Goal: Find specific page/section: Find specific page/section

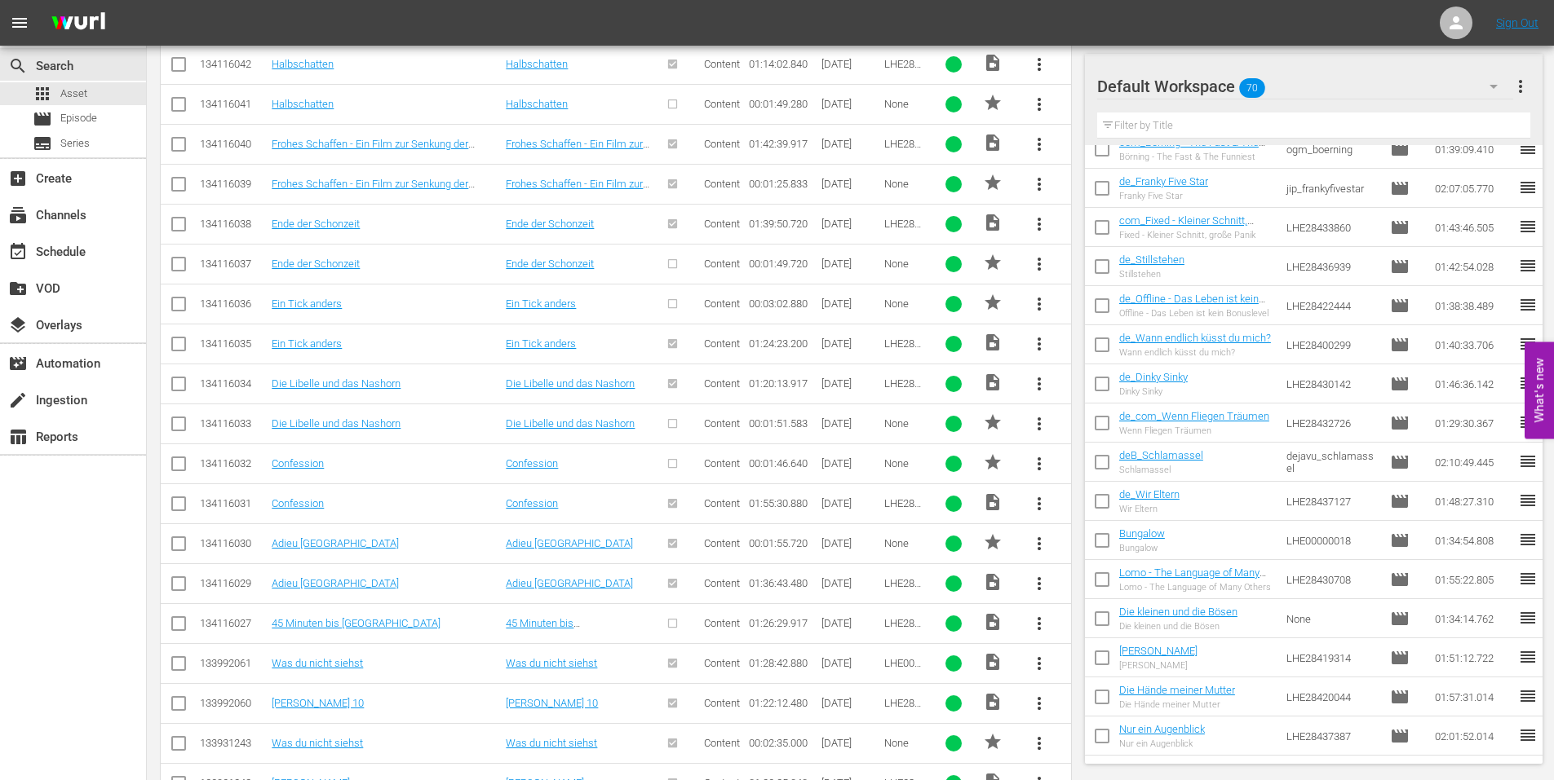
scroll to position [16012, 0]
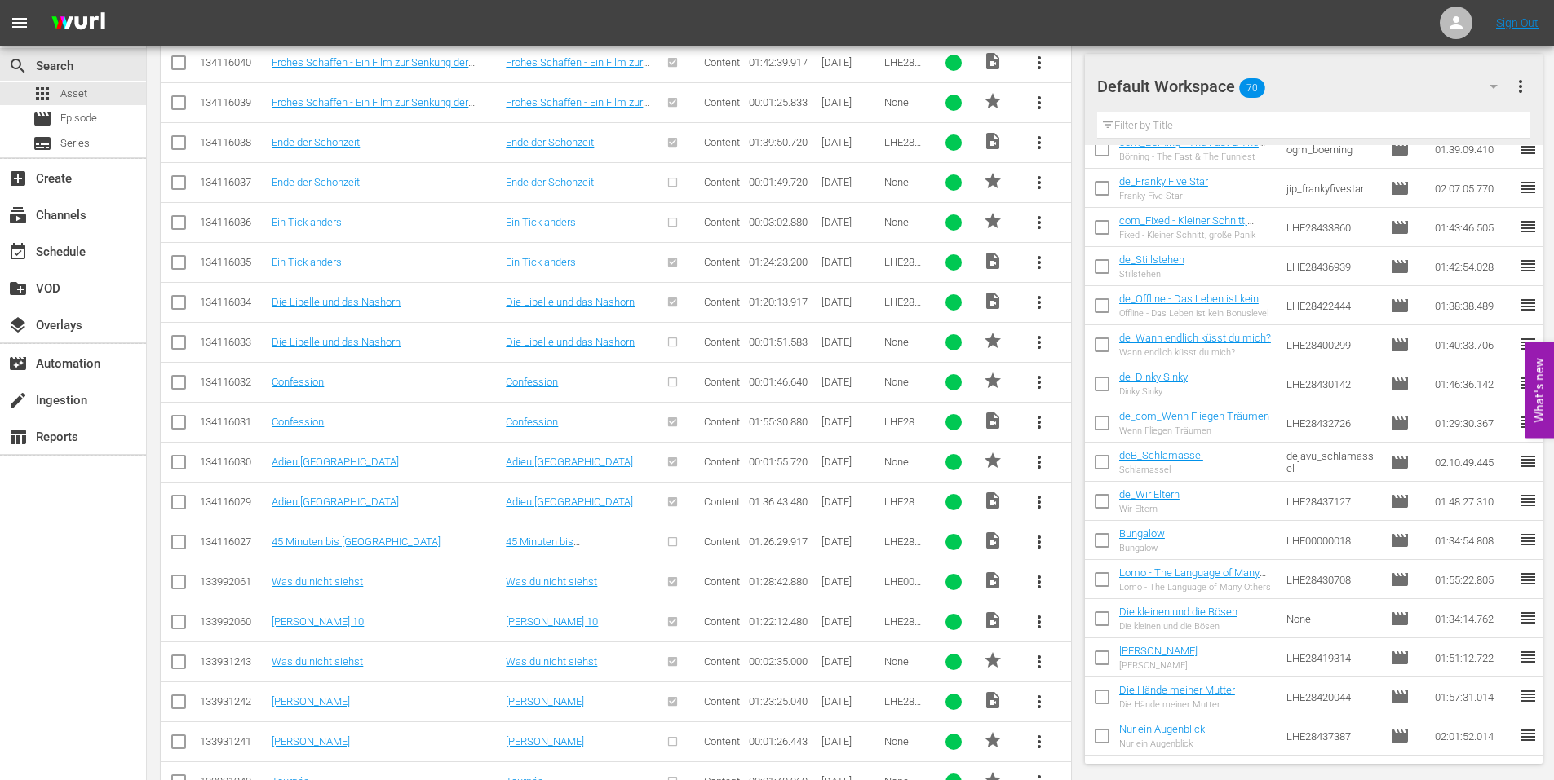
click at [1066, 177] on div "more_vert" at bounding box center [1043, 182] width 49 height 39
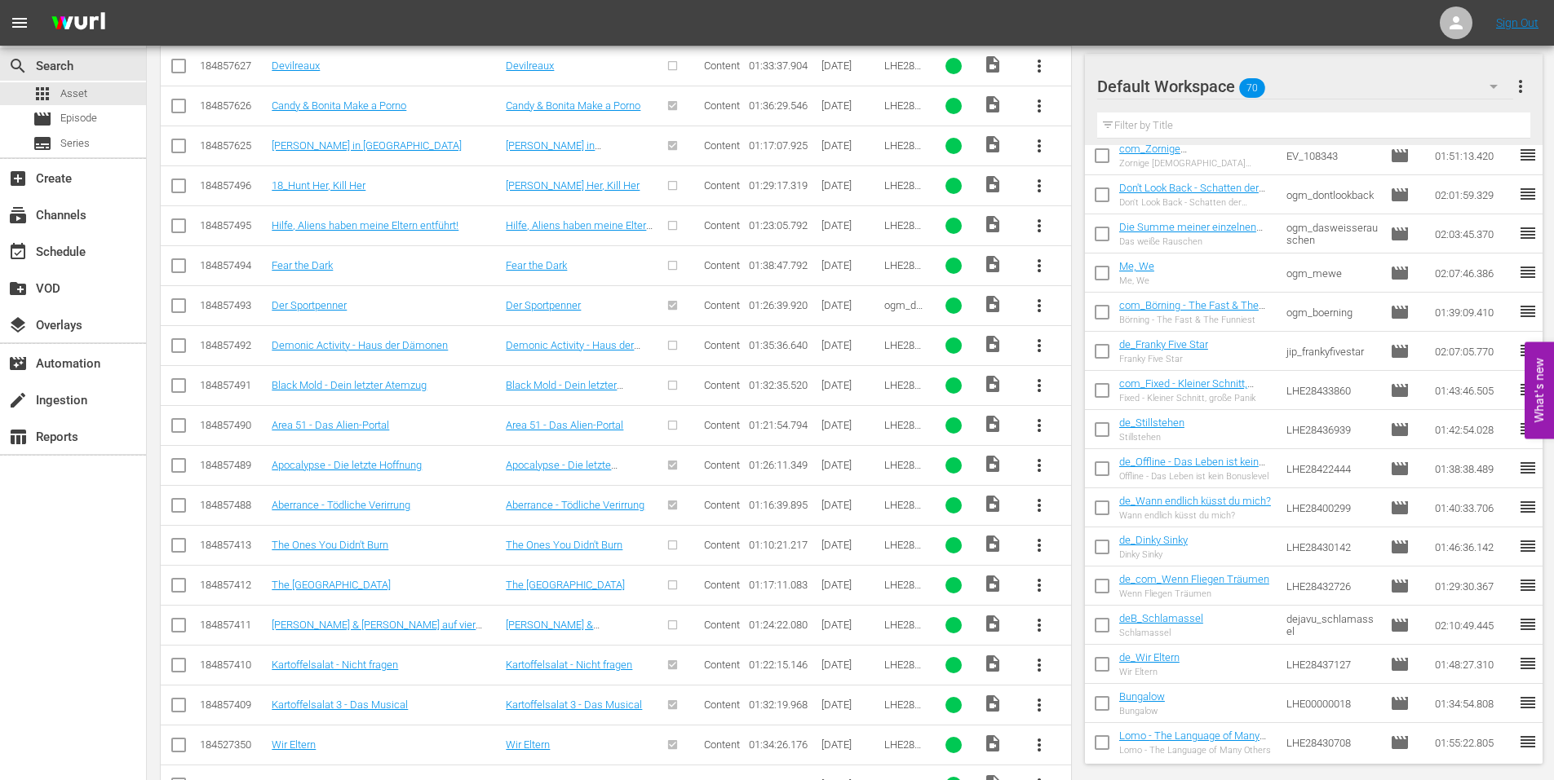
scroll to position [0, 0]
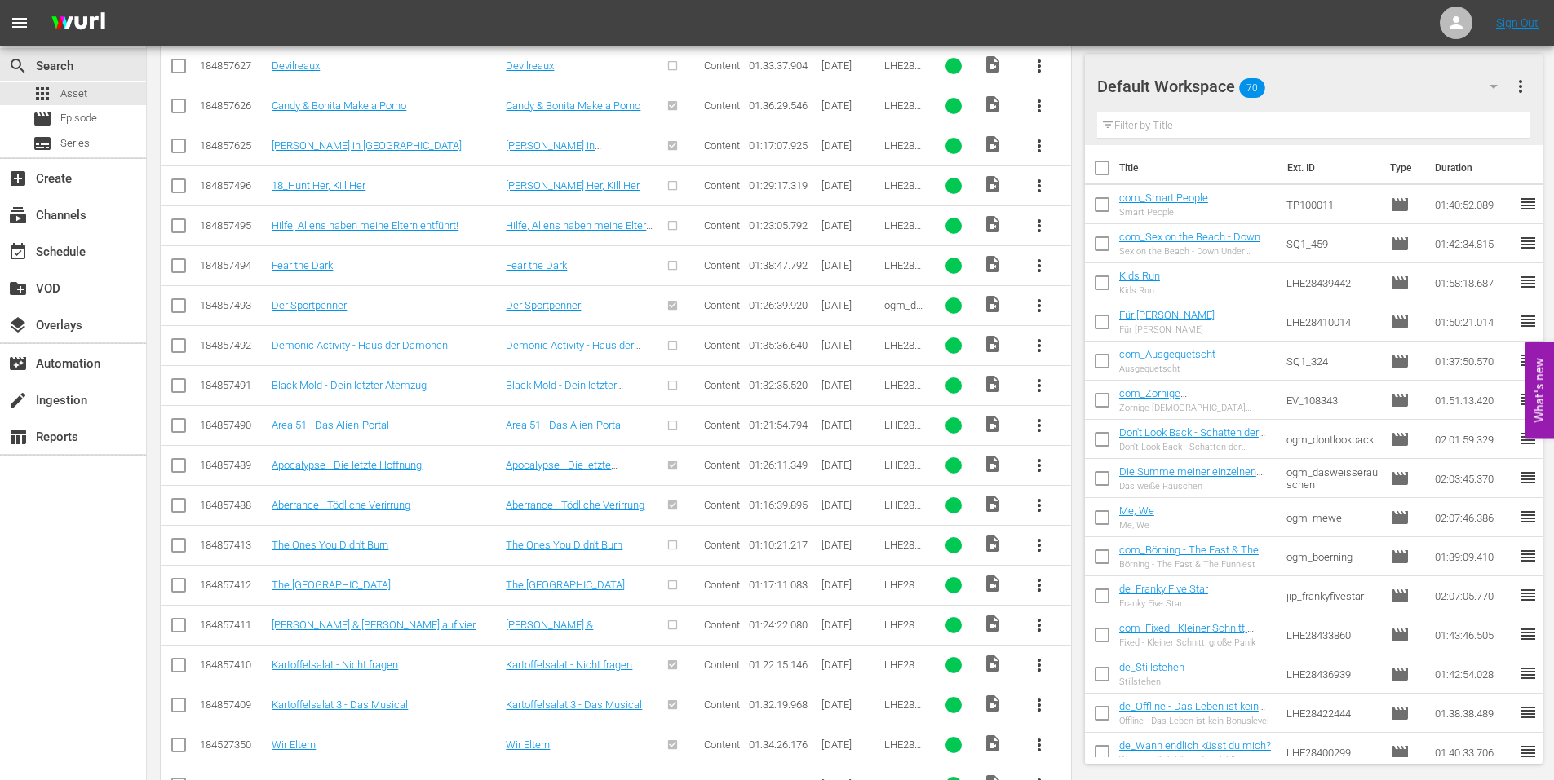
click at [1492, 85] on icon "button" at bounding box center [1493, 87] width 8 height 4
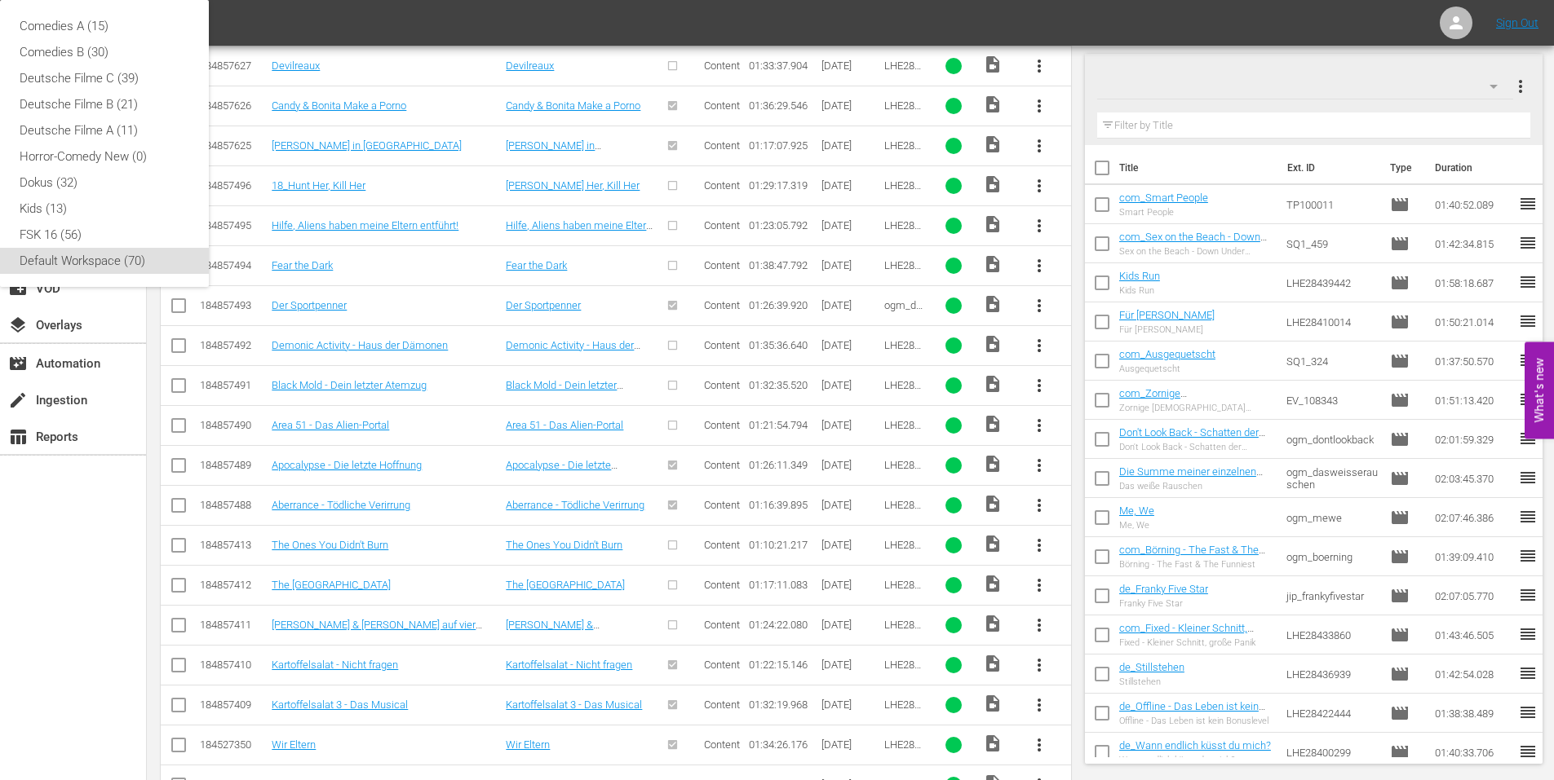
scroll to position [2120, 0]
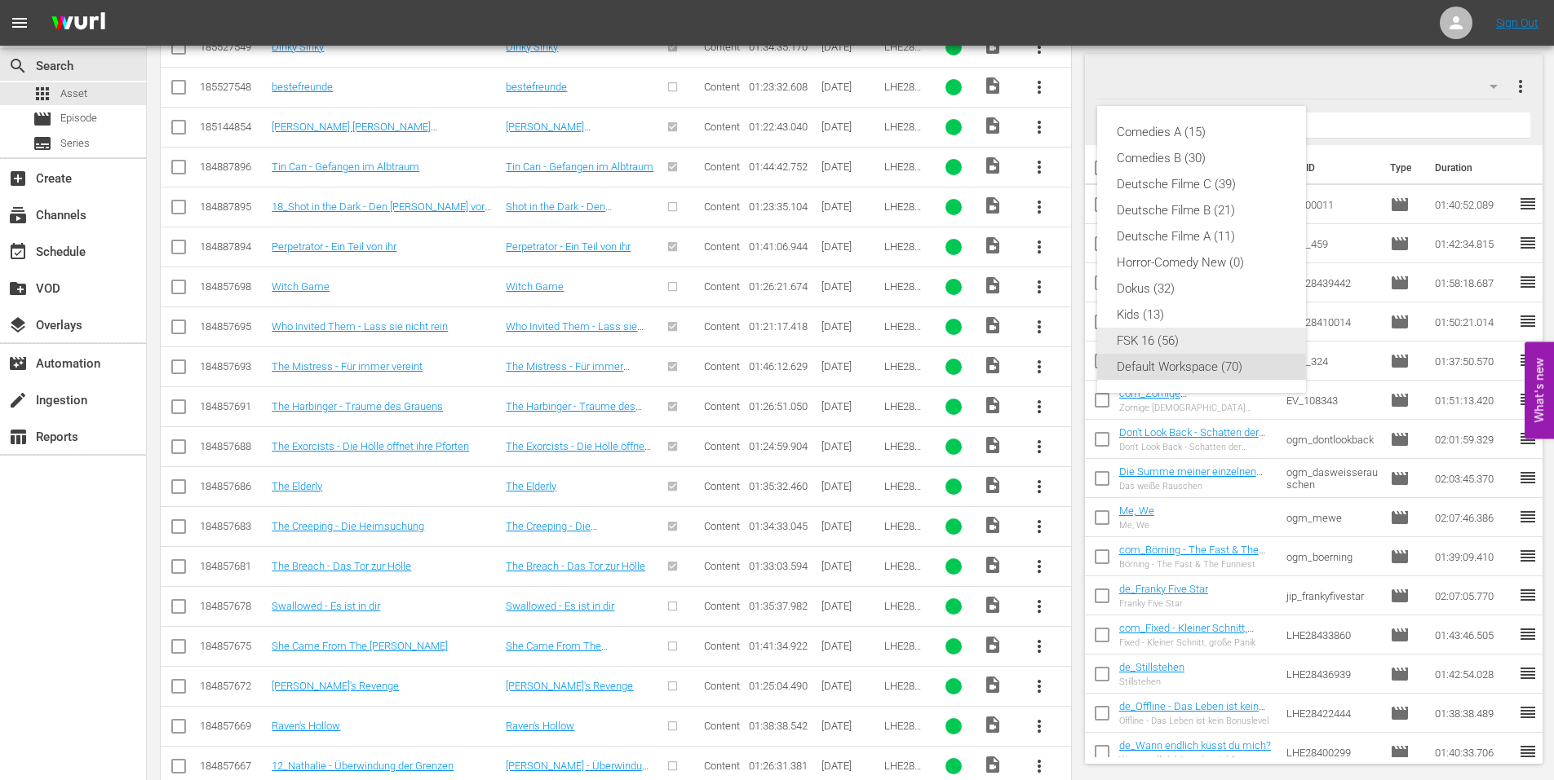
click at [1172, 343] on div "FSK 16 (56)" at bounding box center [1202, 341] width 170 height 26
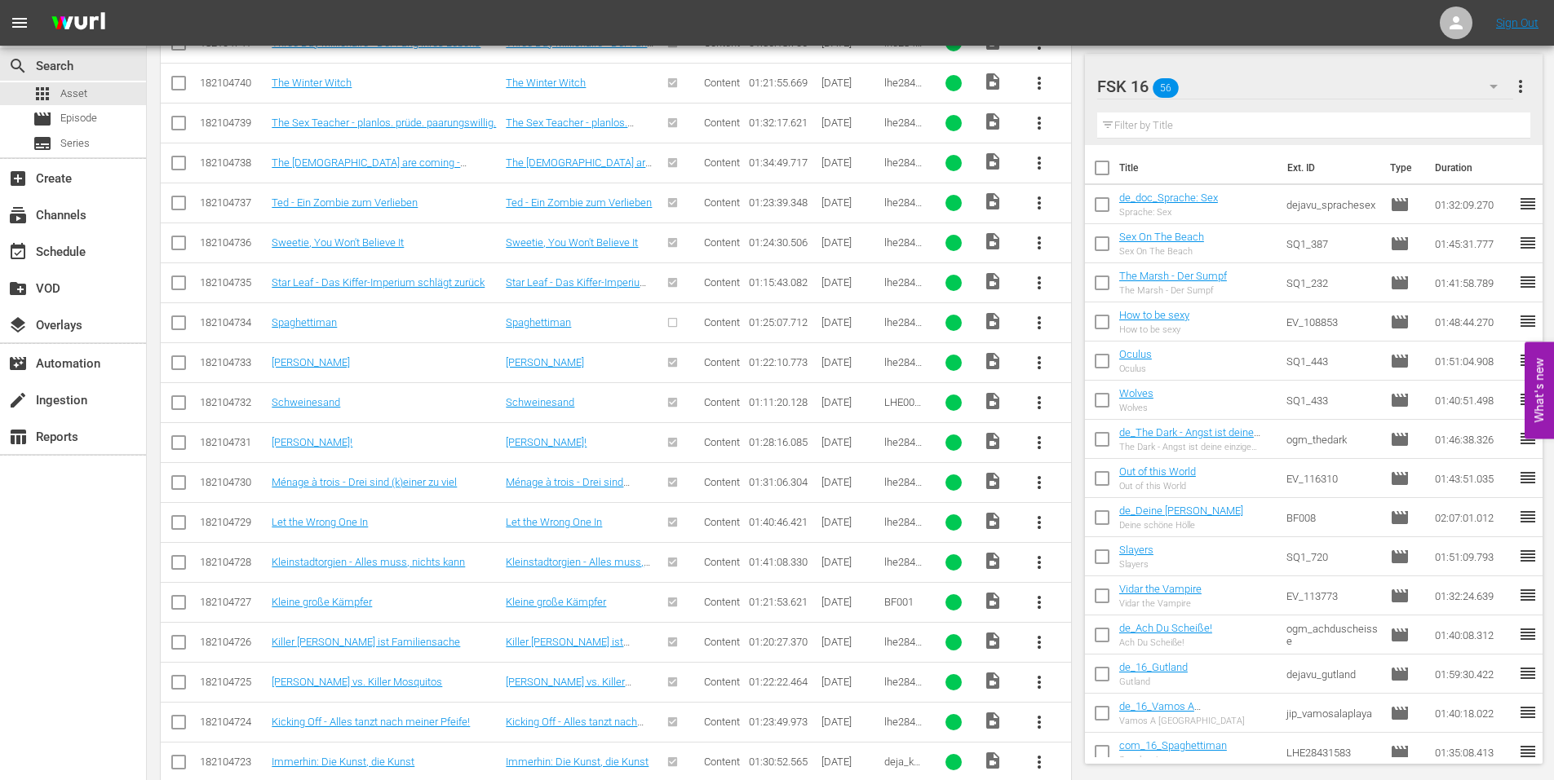
scroll to position [4322, 0]
click at [1492, 91] on icon "button" at bounding box center [1494, 87] width 20 height 20
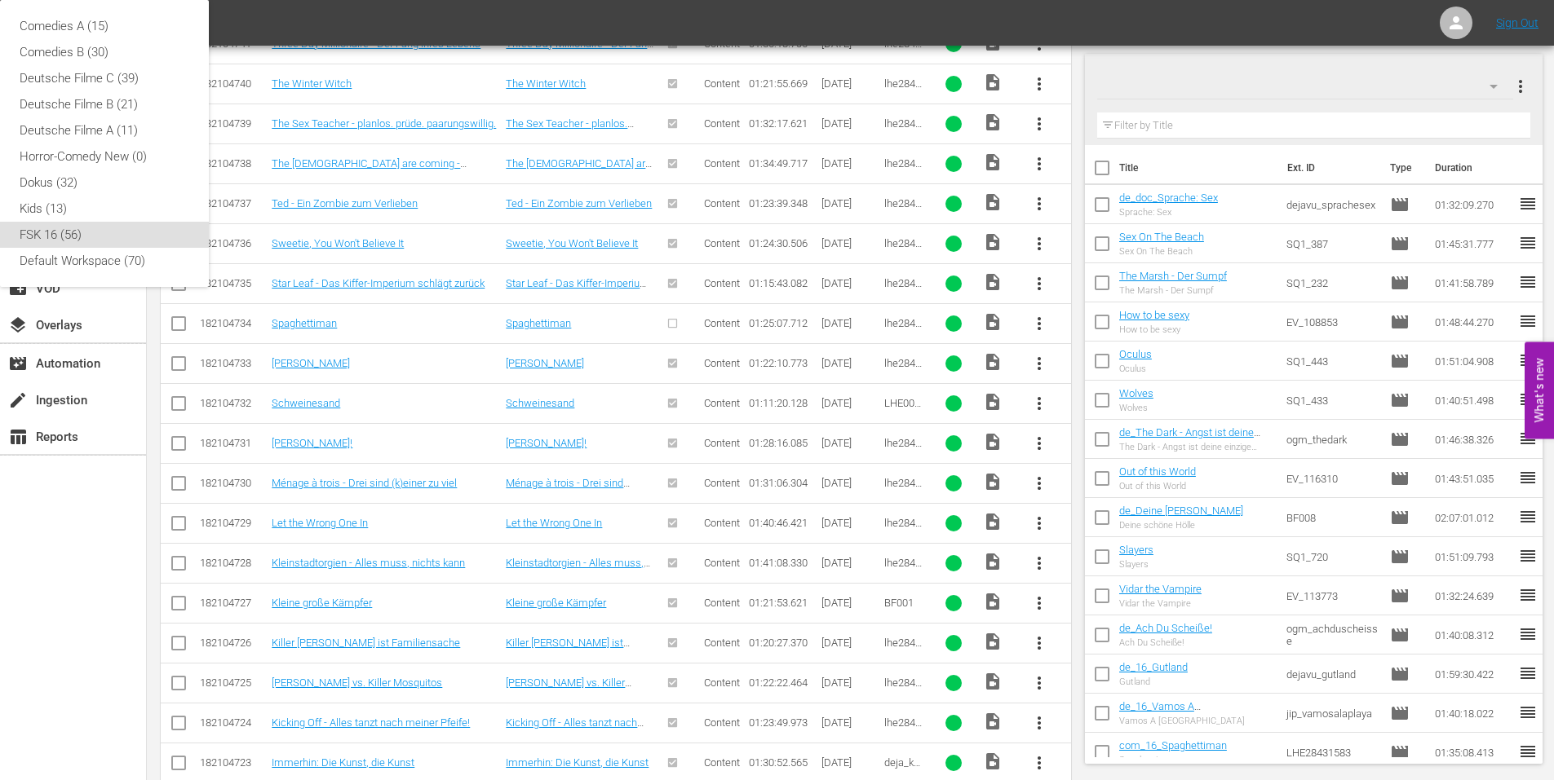
scroll to position [3915, 0]
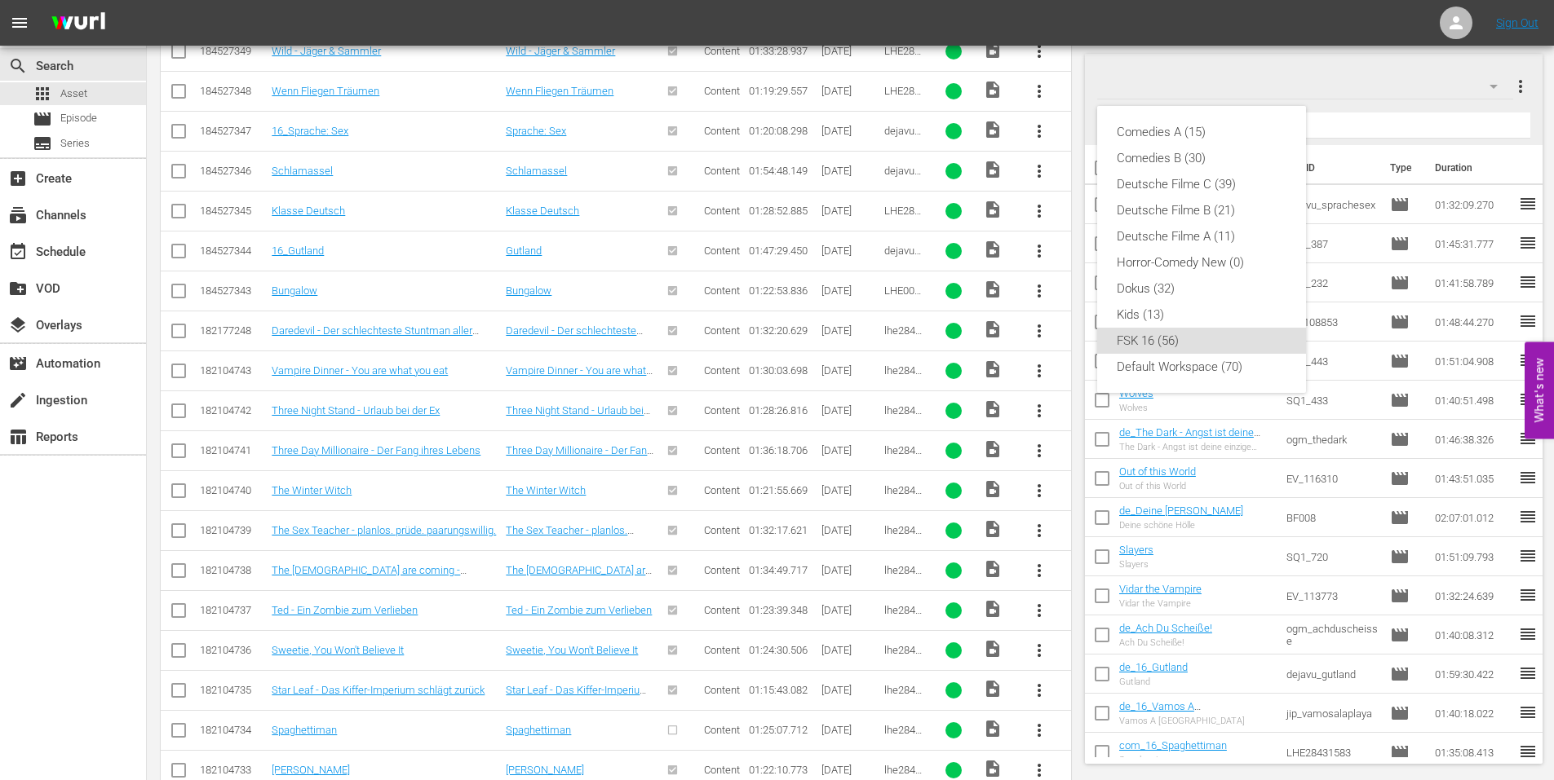
click at [1496, 85] on div "Comedies A (15) Comedies B (30) Deutsche Filme C (39) Deutsche Filme B (21) Deu…" at bounding box center [777, 390] width 1554 height 780
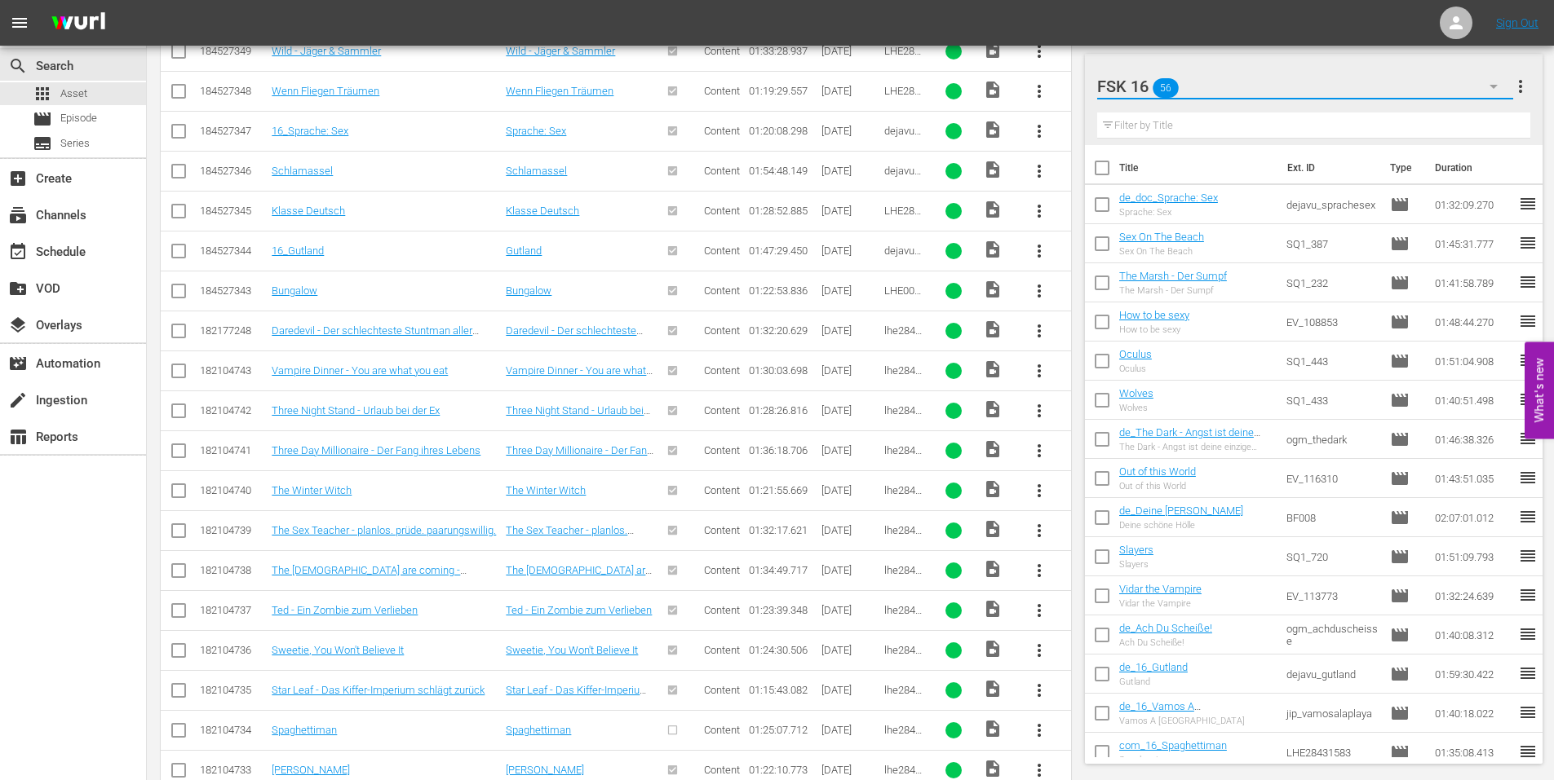
click at [1491, 86] on icon "button" at bounding box center [1494, 87] width 20 height 20
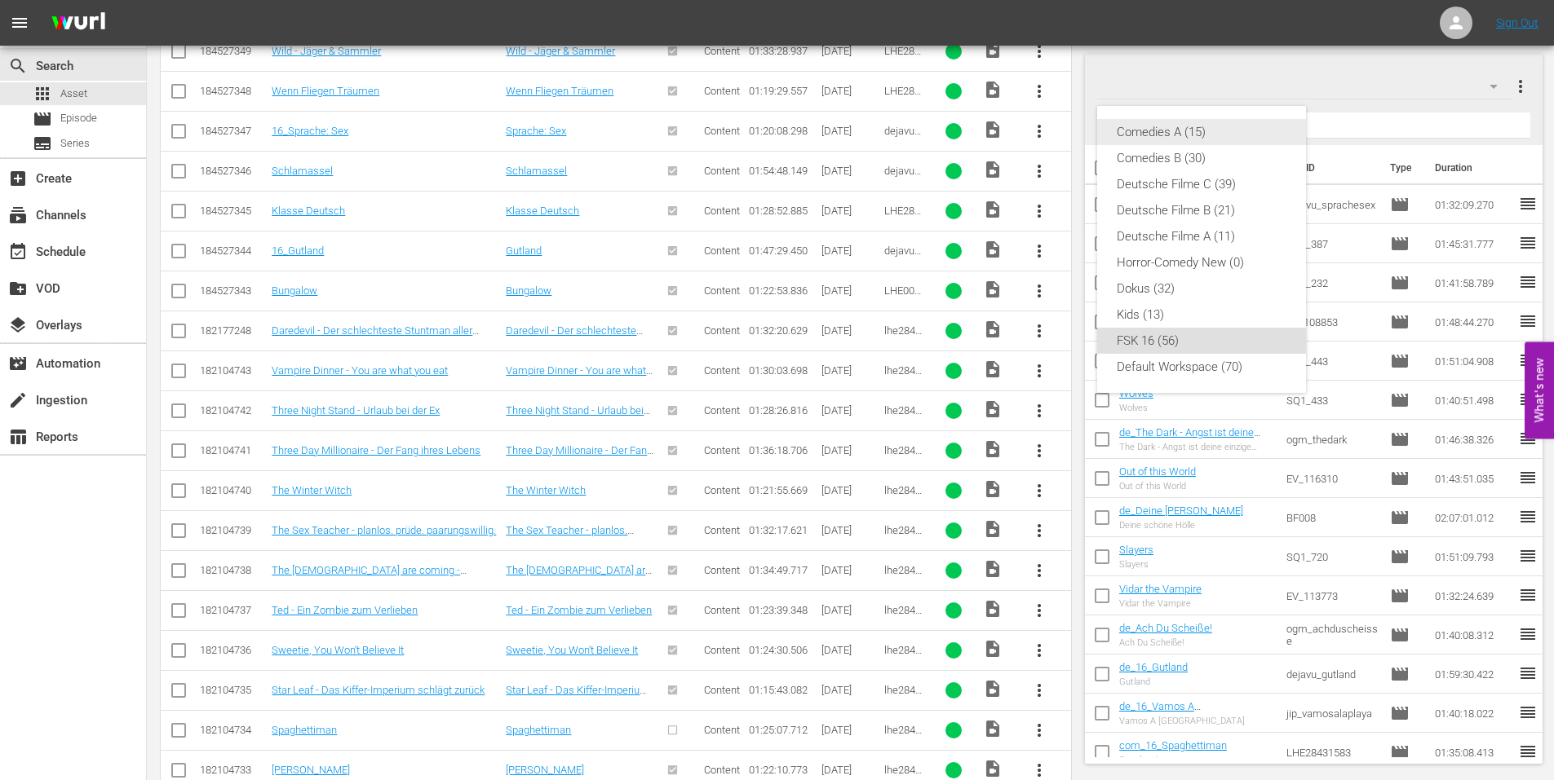
click at [1211, 131] on div "Comedies A (15)" at bounding box center [1202, 132] width 170 height 26
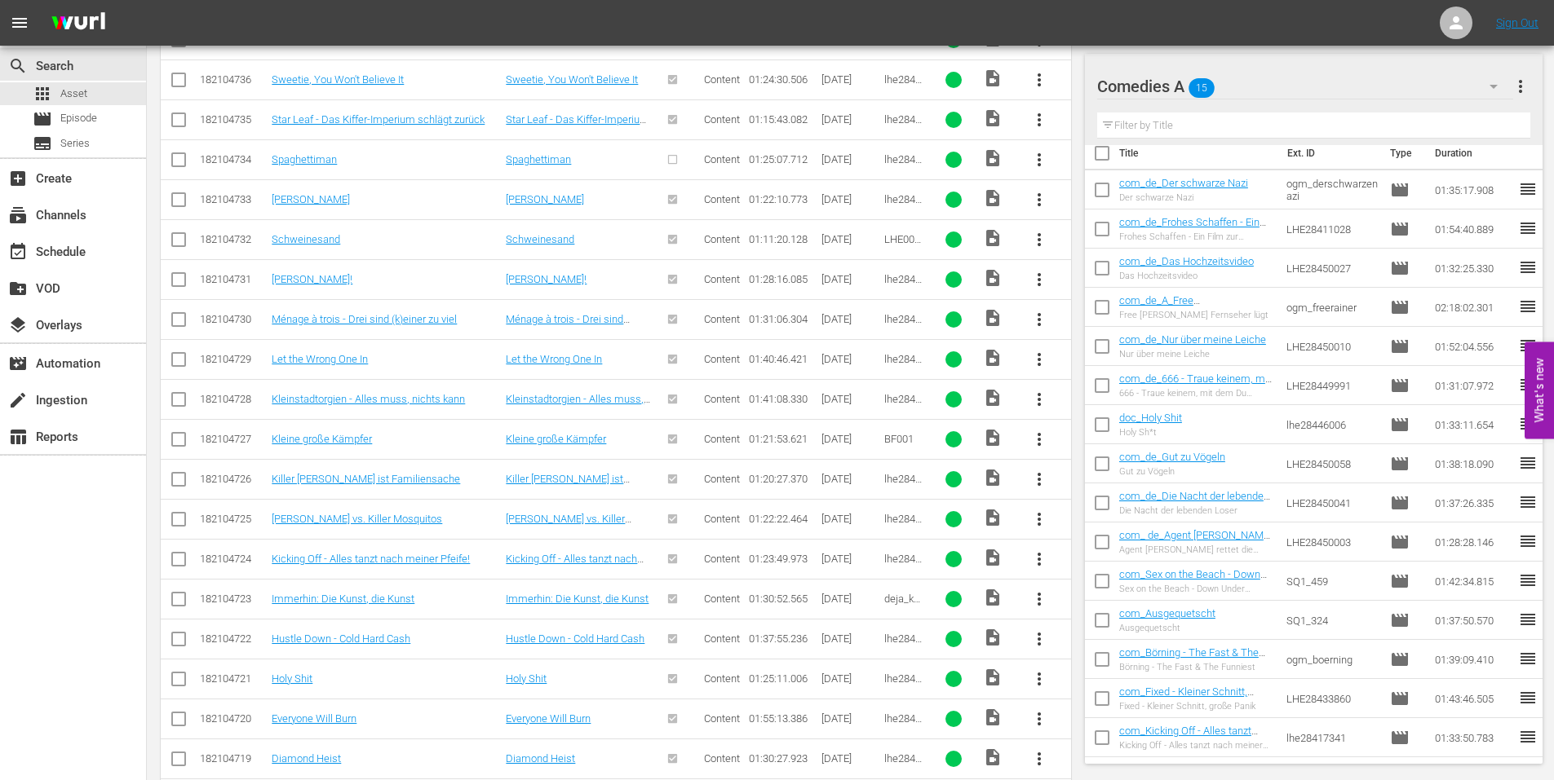
scroll to position [4975, 0]
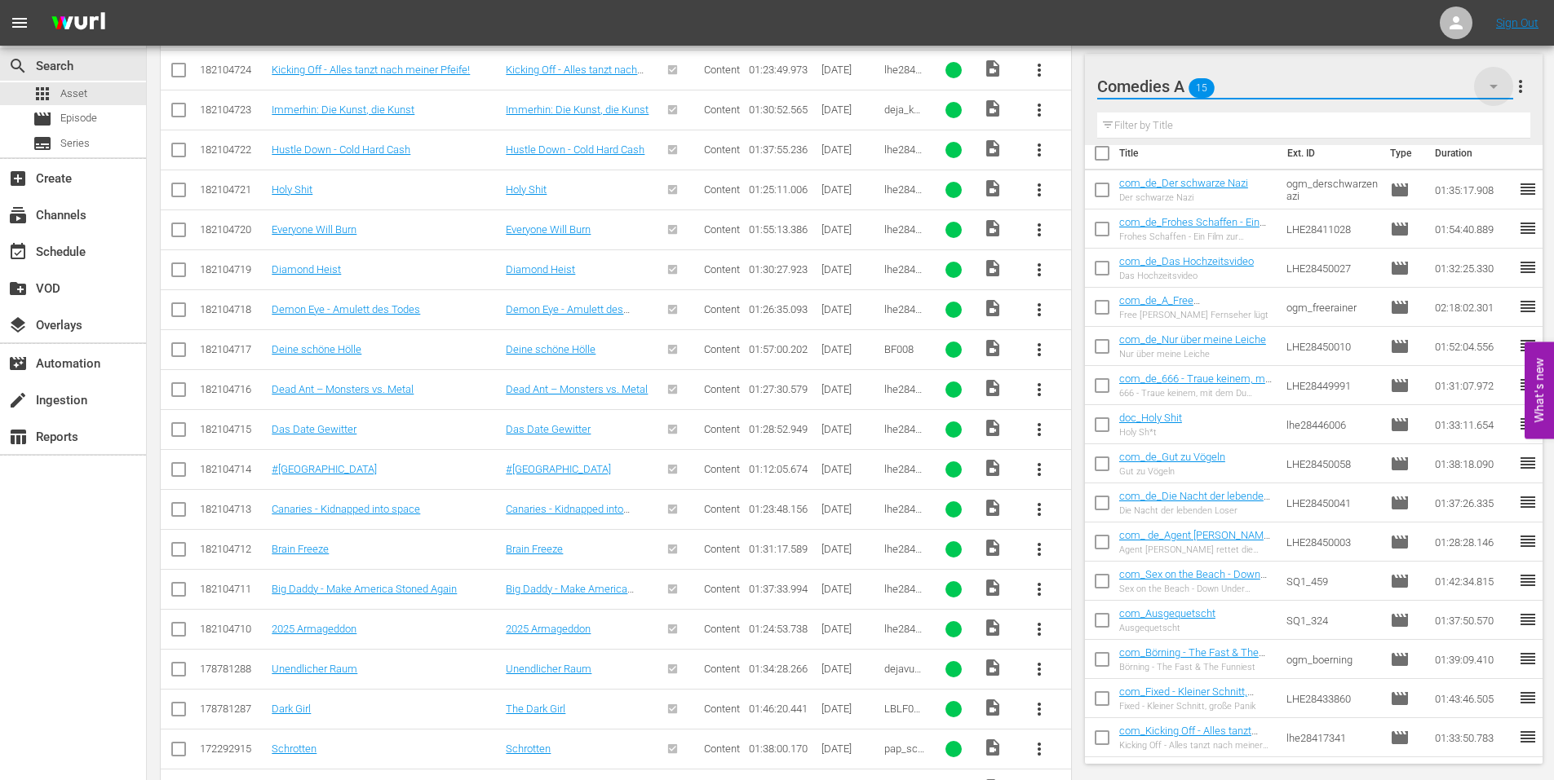
click at [1486, 86] on icon "button" at bounding box center [1494, 87] width 20 height 20
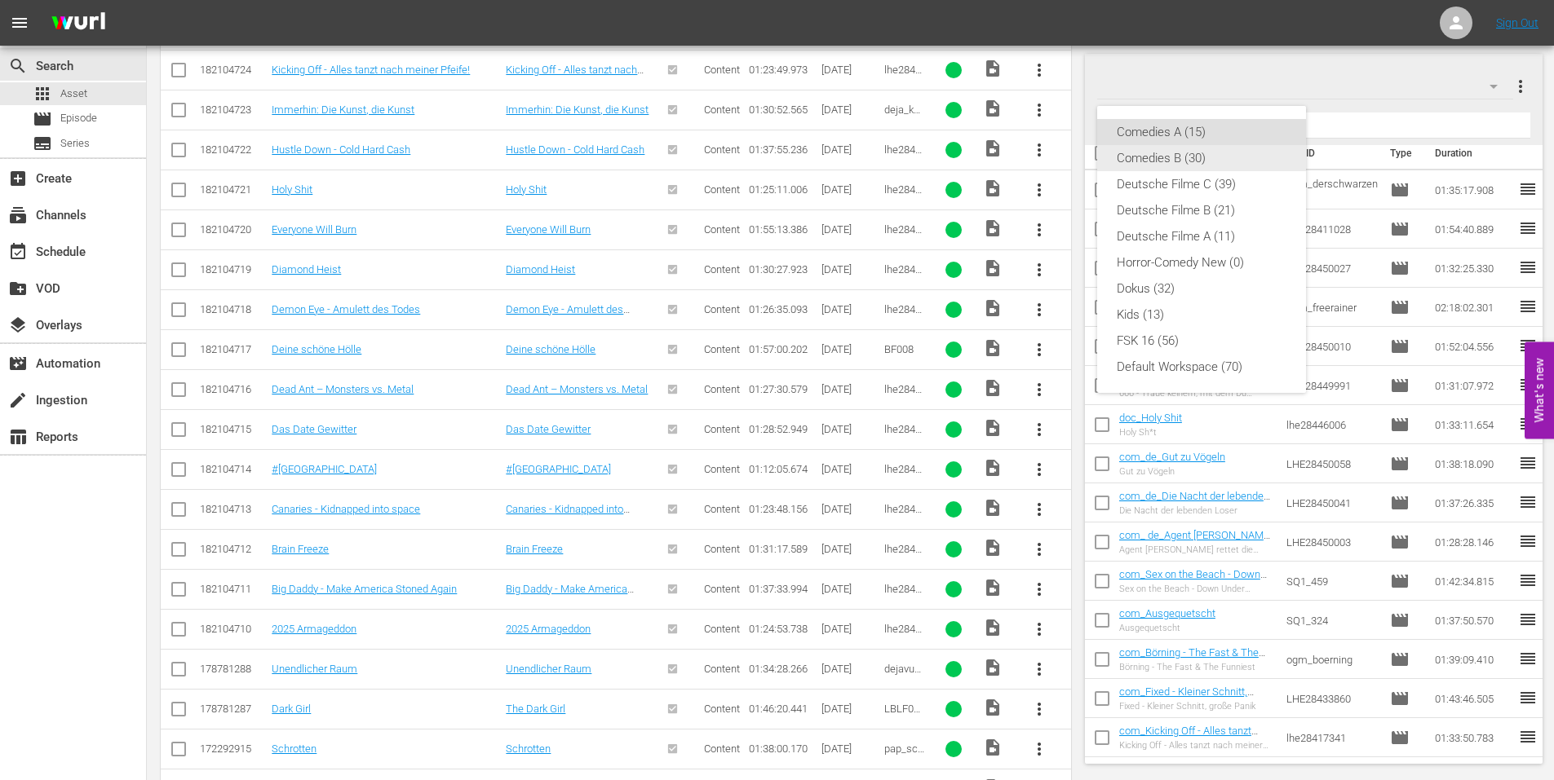
click at [1174, 154] on div "Comedies B (30)" at bounding box center [1202, 158] width 170 height 26
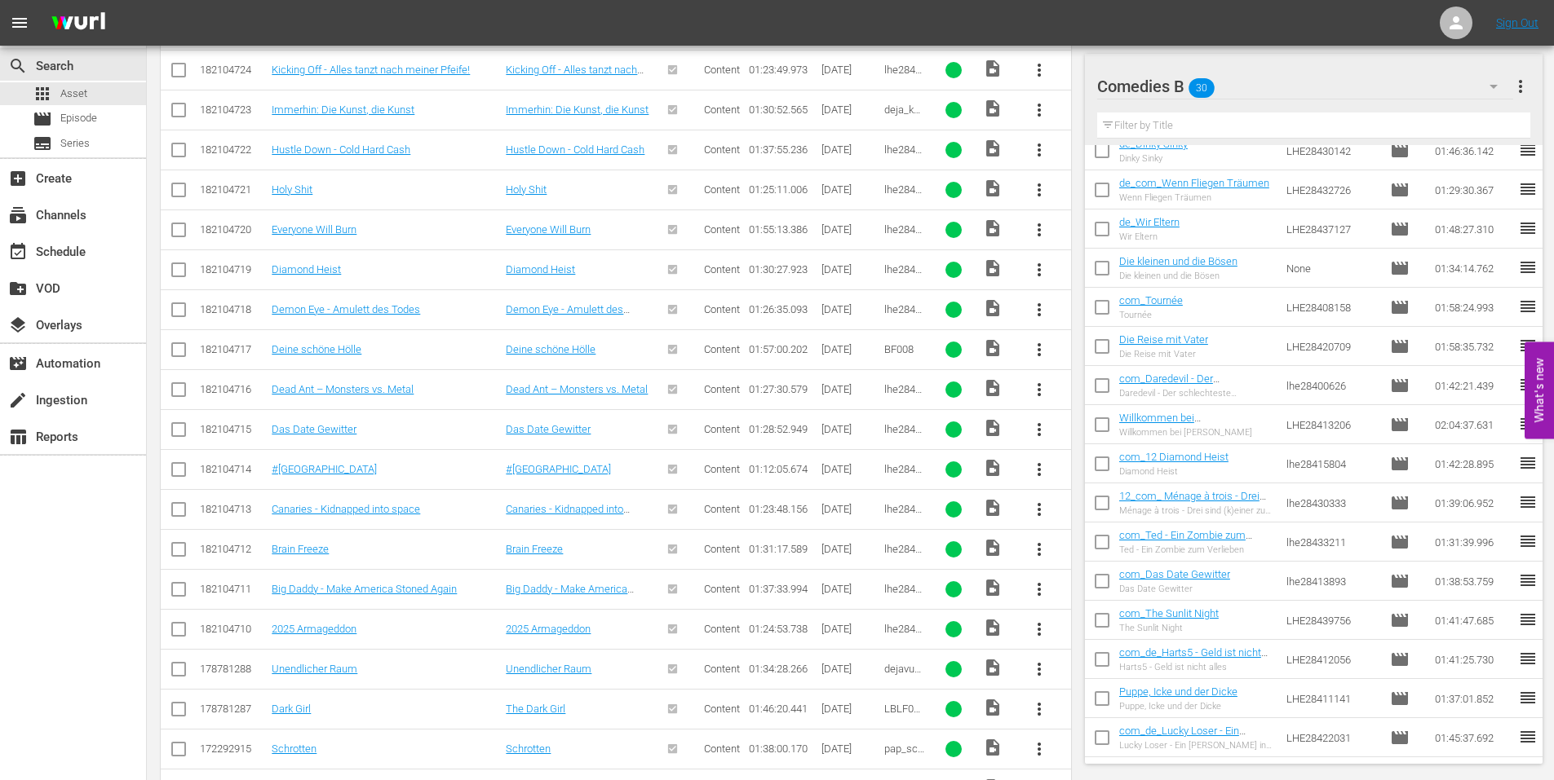
scroll to position [5383, 0]
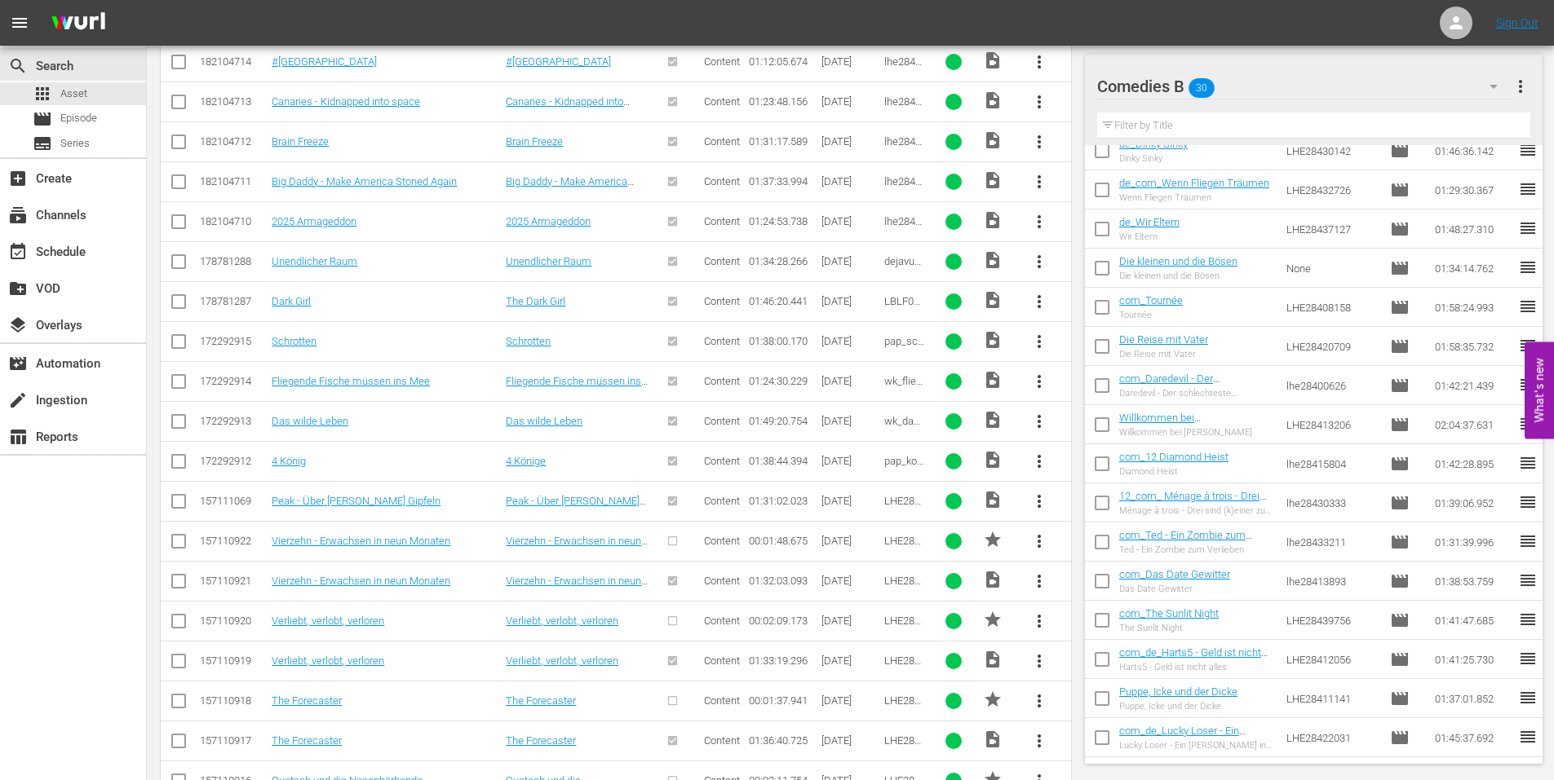
click at [1519, 532] on span "reorder" at bounding box center [1528, 542] width 20 height 20
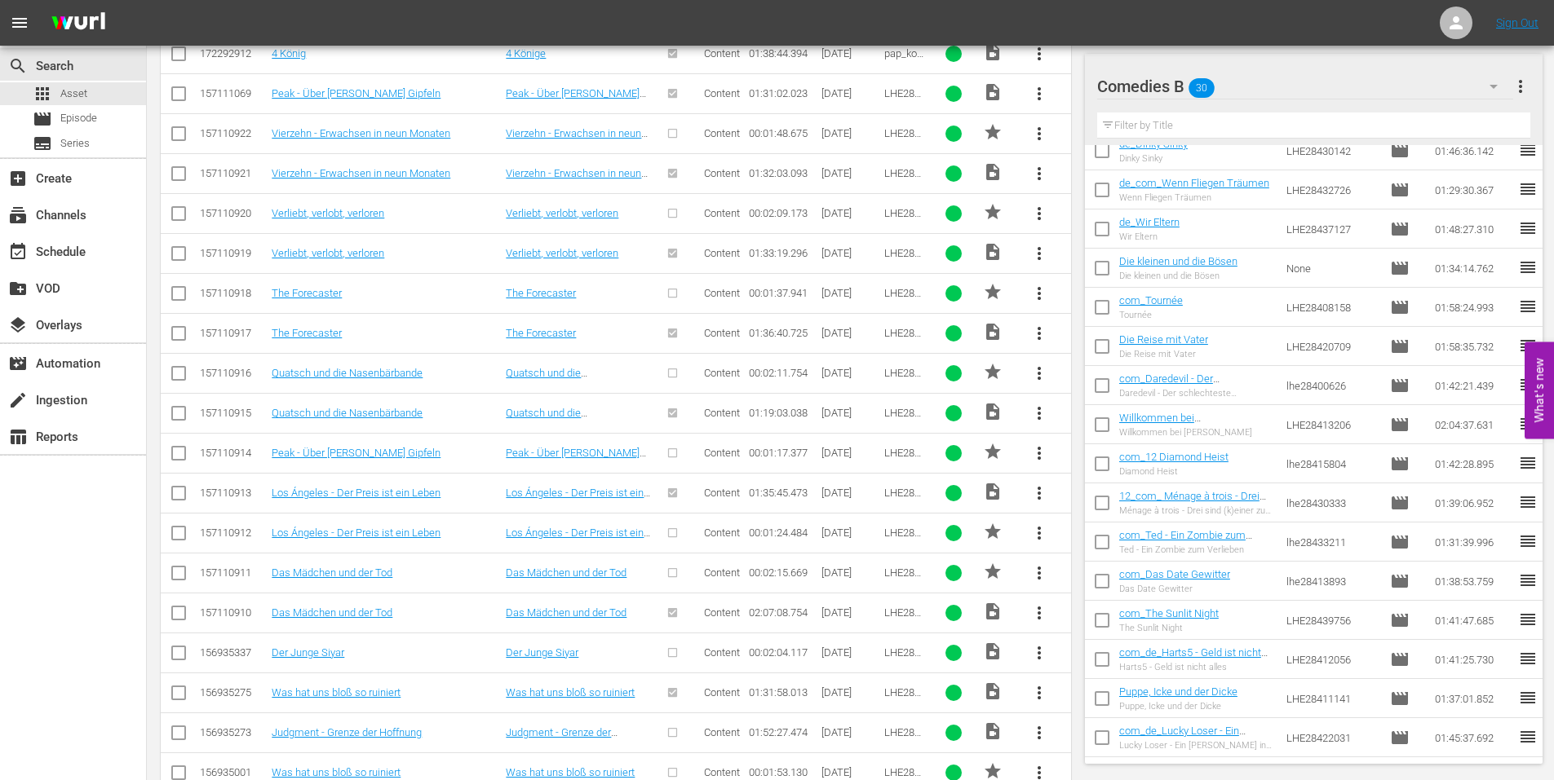
scroll to position [6117, 0]
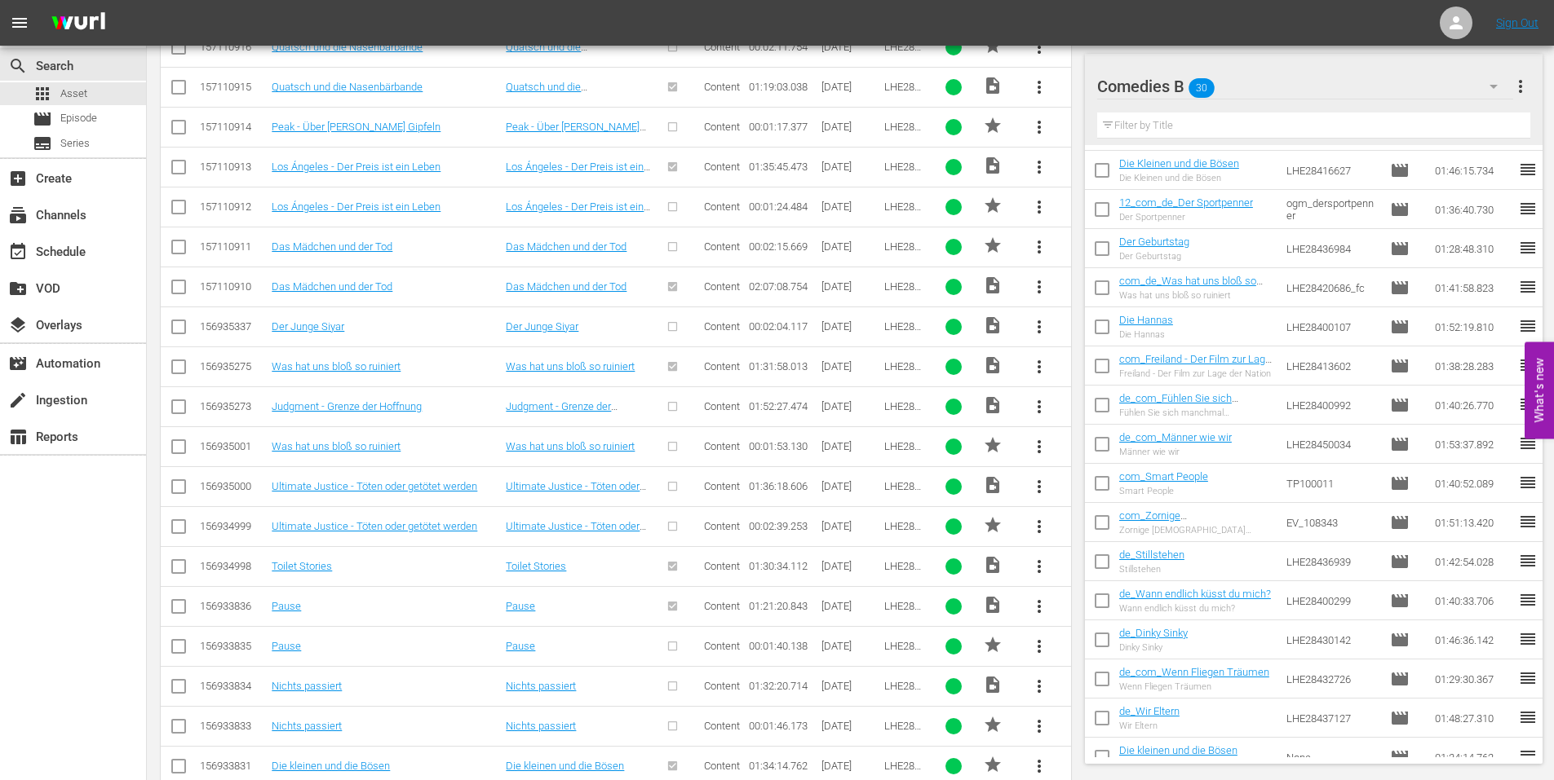
click at [1436, 594] on td "01:40:33.706" at bounding box center [1473, 600] width 90 height 39
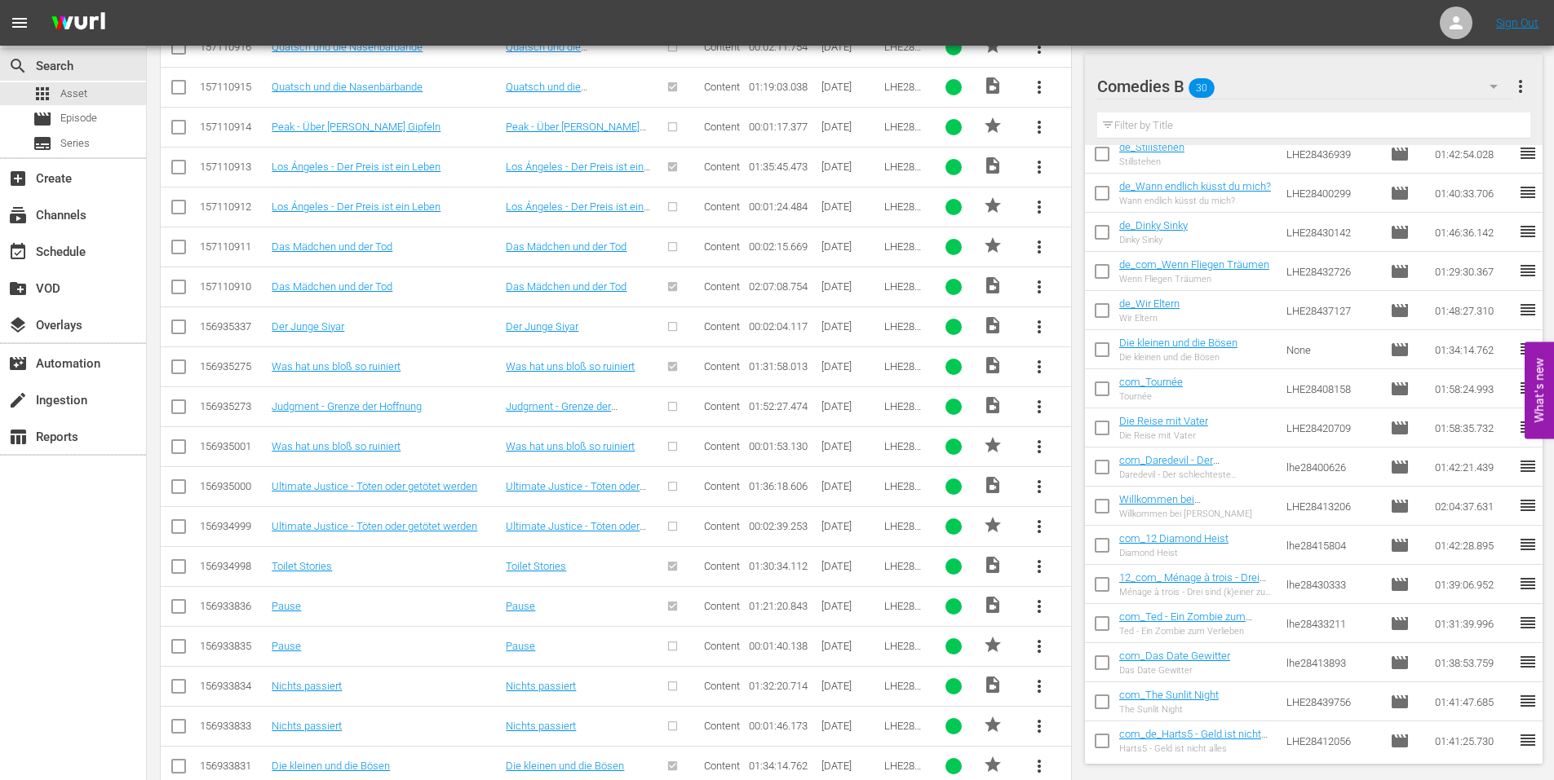
scroll to position [602, 0]
